Goal: Task Accomplishment & Management: Use online tool/utility

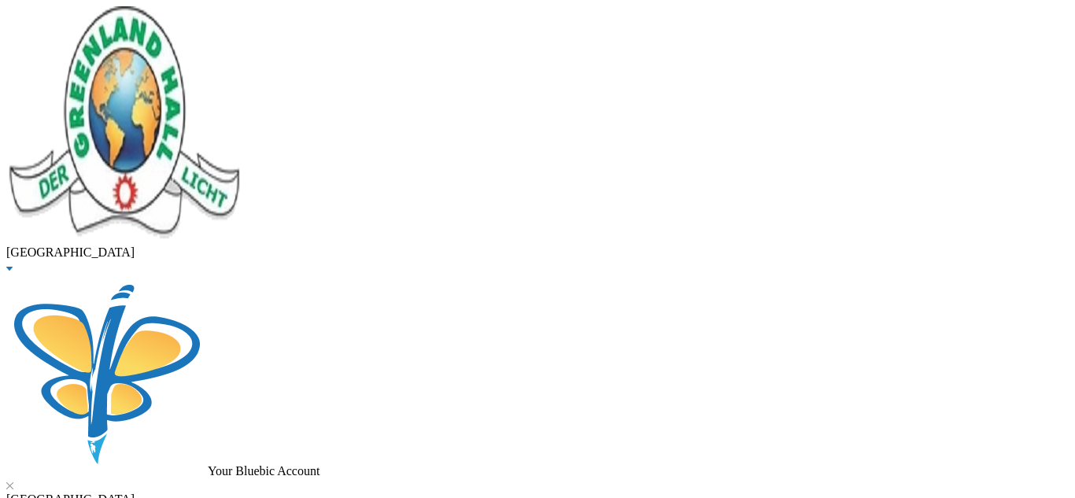
drag, startPoint x: 314, startPoint y: 119, endPoint x: 45, endPoint y: 129, distance: 269.4
type input "[PERSON_NAME]"
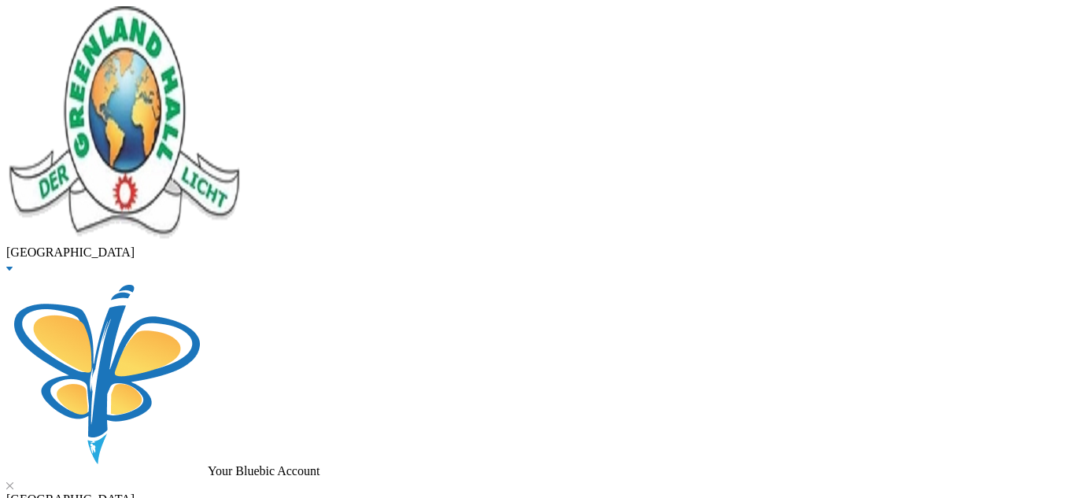
drag, startPoint x: 309, startPoint y: 132, endPoint x: 107, endPoint y: 139, distance: 201.6
type input "[PERSON_NAME]"
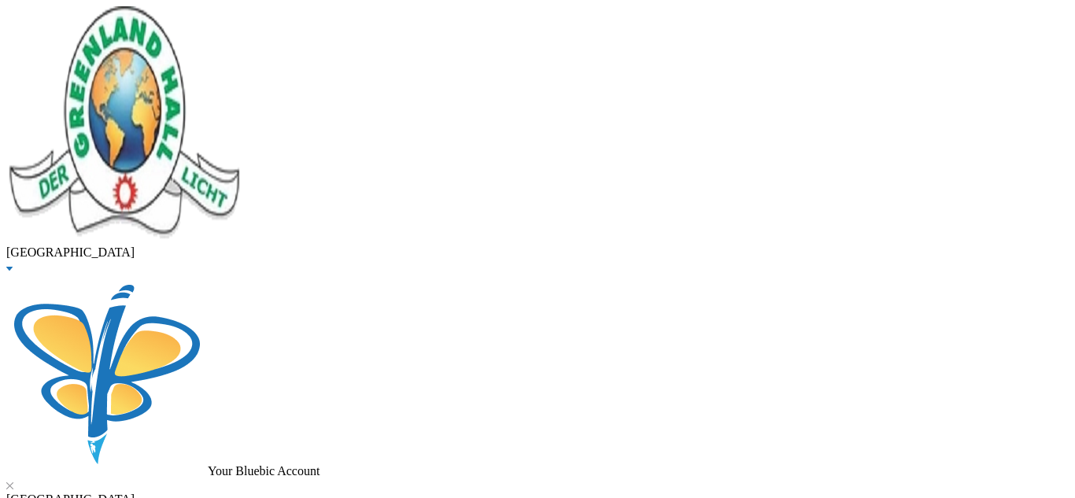
checkbox input "true"
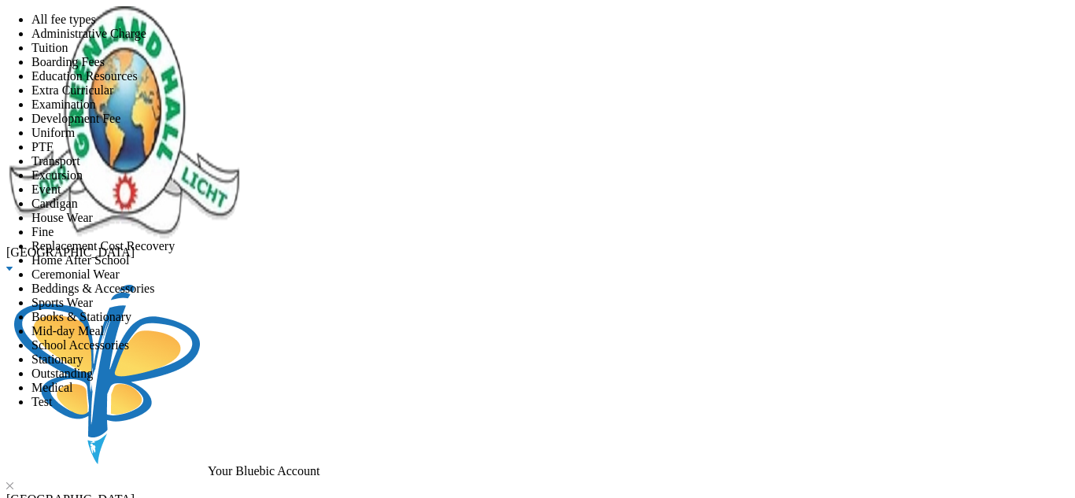
scroll to position [218, 0]
click at [80, 168] on span "Transport" at bounding box center [55, 160] width 49 height 13
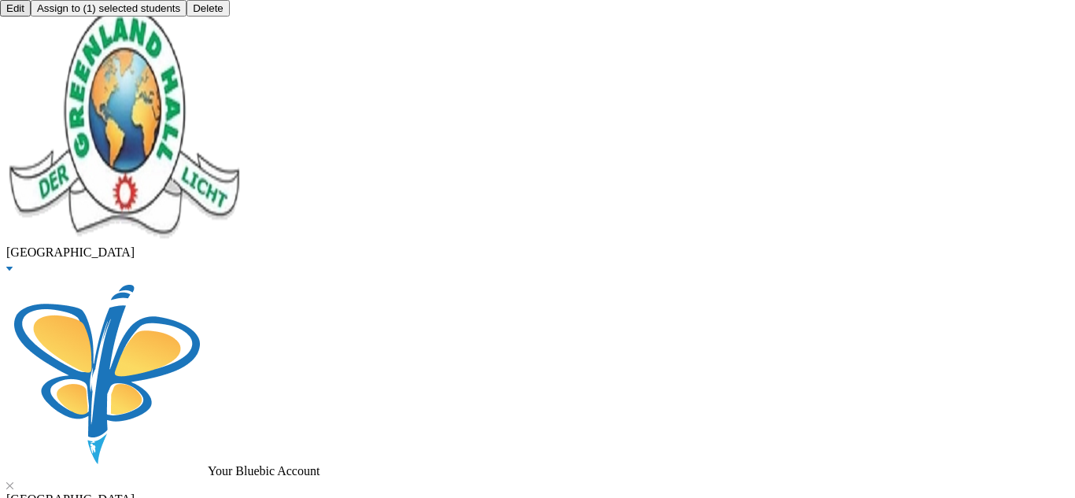
click at [187, 17] on button "Assign to ( 1 ) selected students" at bounding box center [109, 8] width 156 height 17
